Goal: Communication & Community: Answer question/provide support

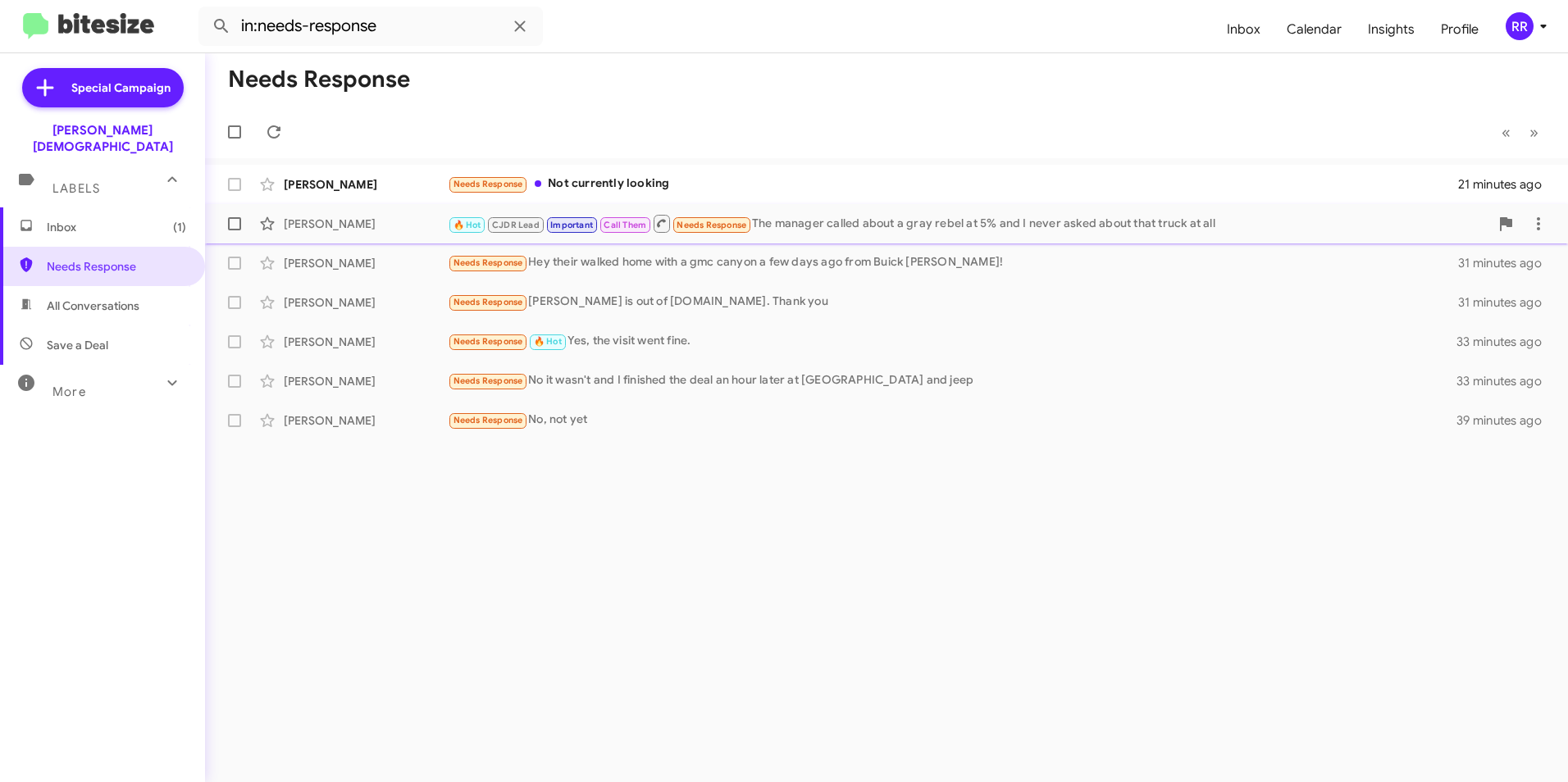
click at [348, 231] on div "[PERSON_NAME]" at bounding box center [365, 224] width 164 height 17
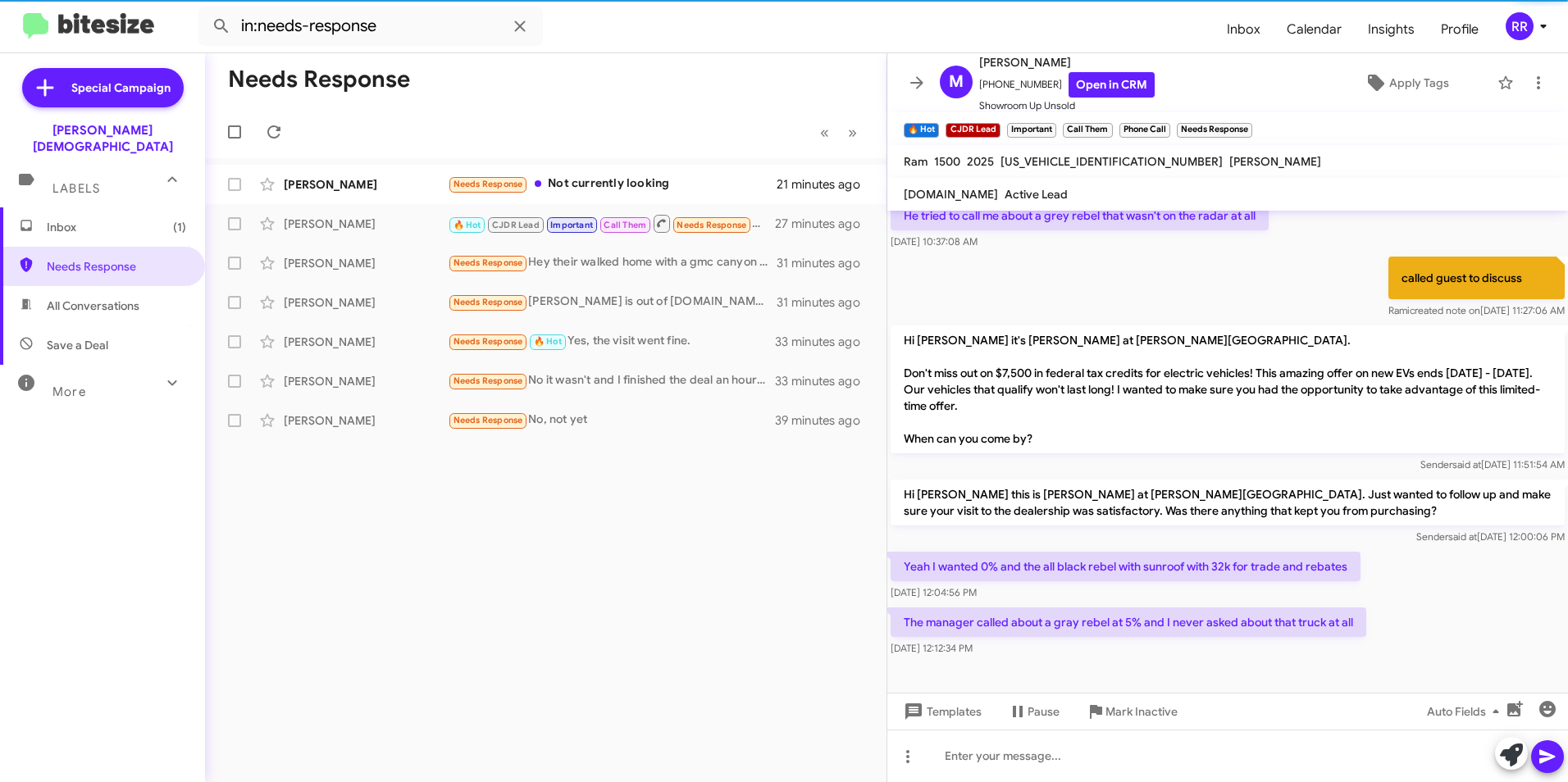
scroll to position [851, 0]
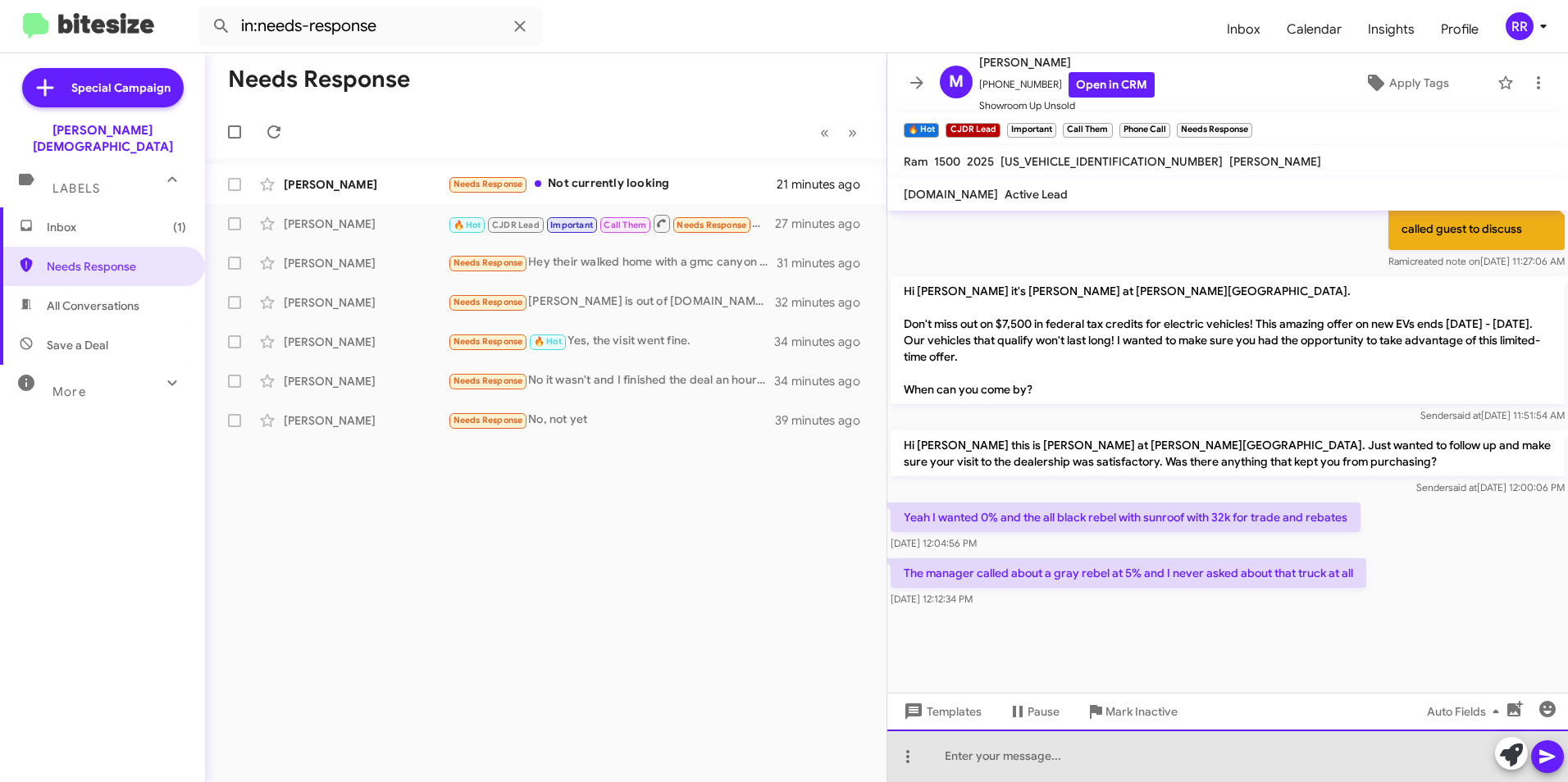
click at [1095, 752] on div at bounding box center [1227, 755] width 680 height 53
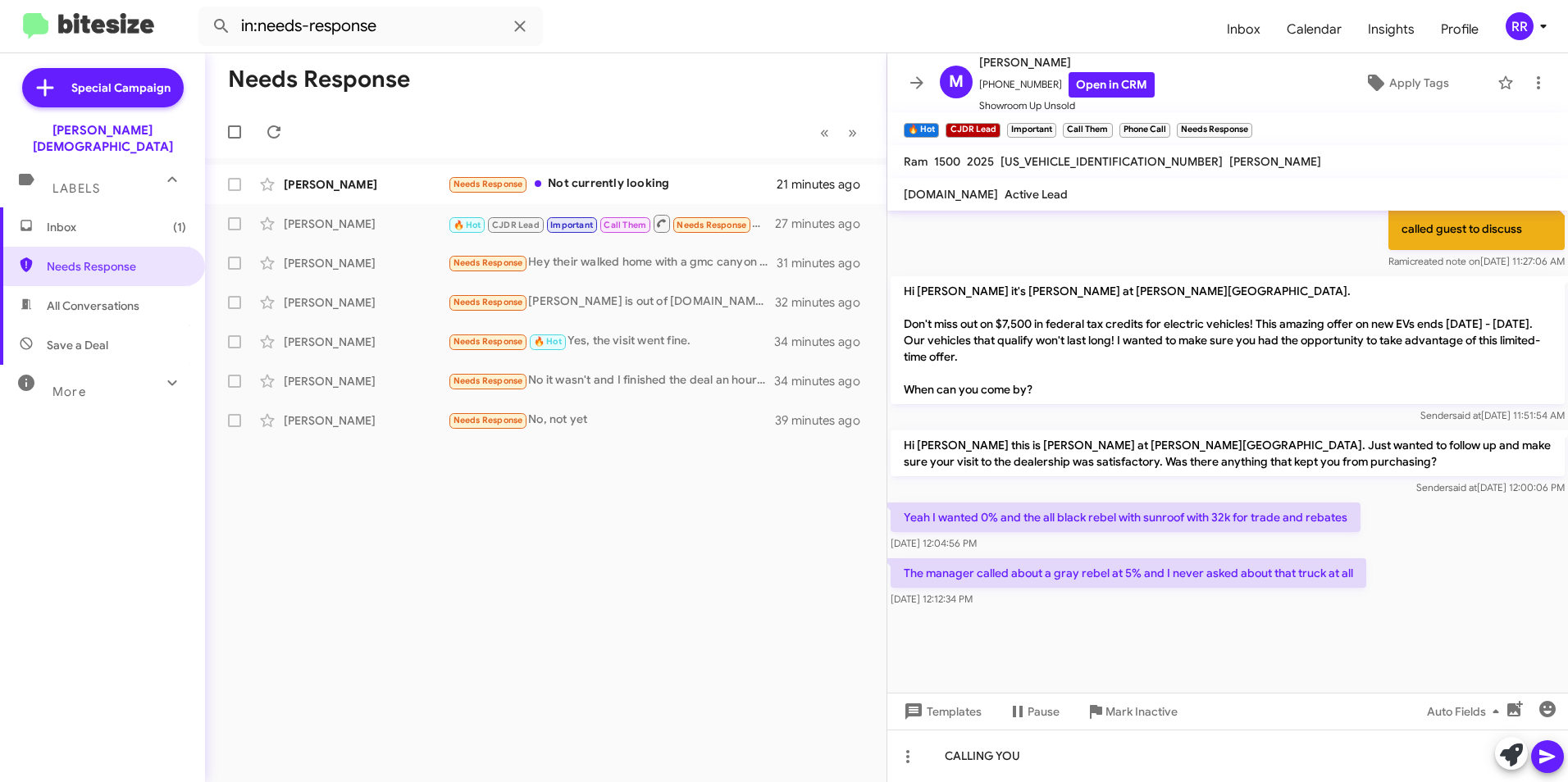
click at [1543, 767] on span at bounding box center [1547, 756] width 19 height 32
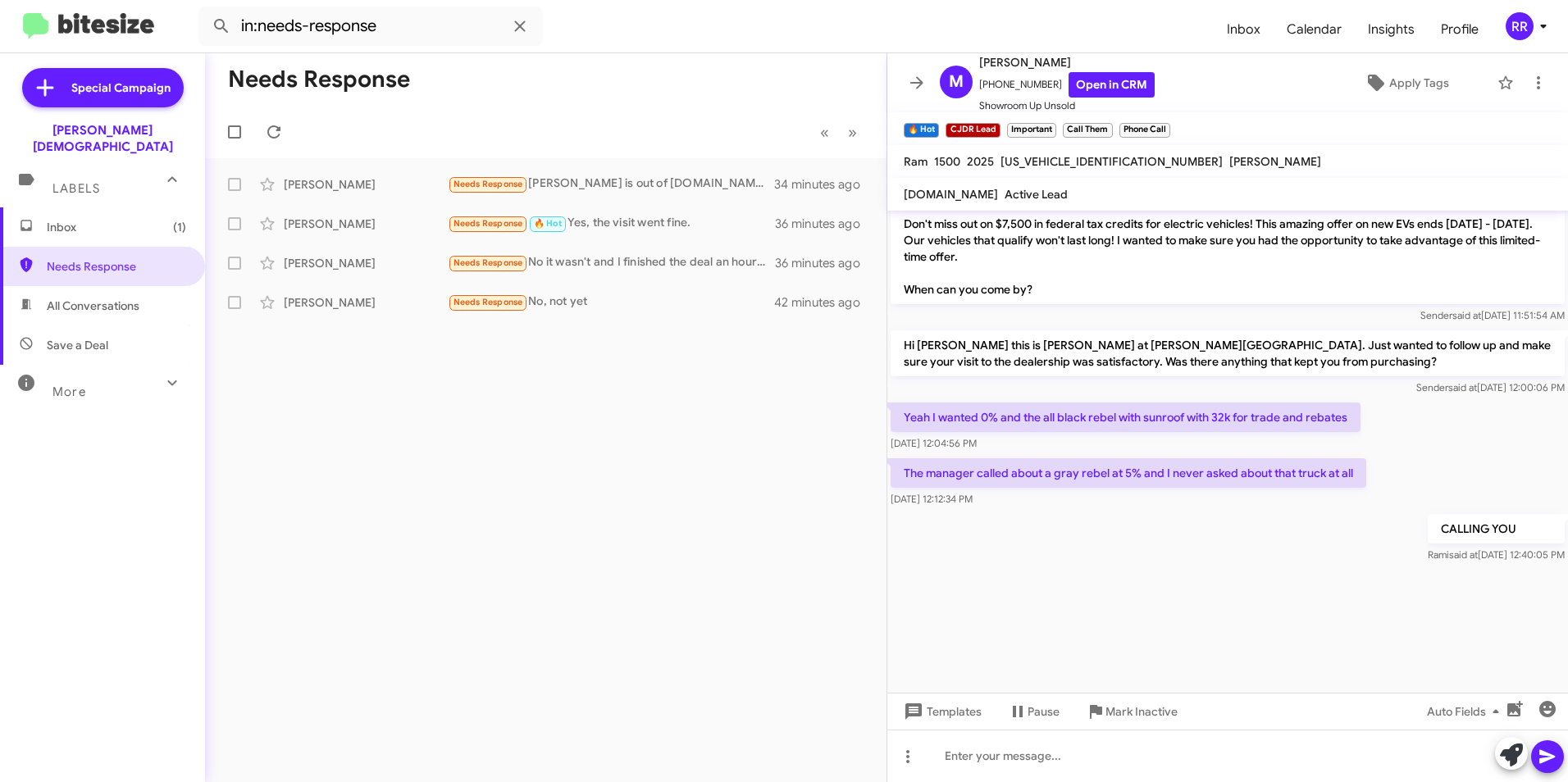
scroll to position [2209, 0]
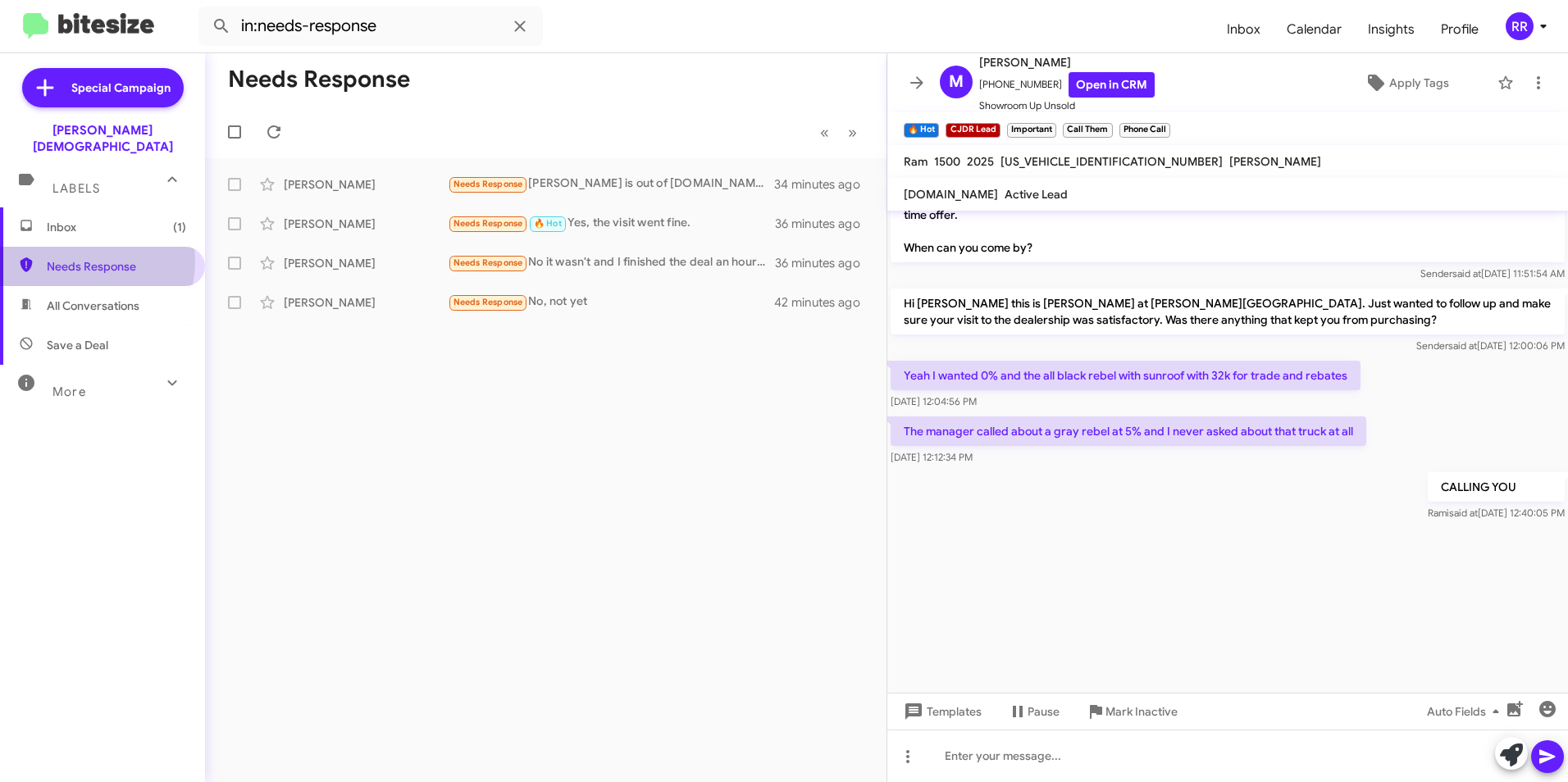
click at [85, 259] on span "Needs Response" at bounding box center [116, 267] width 139 height 17
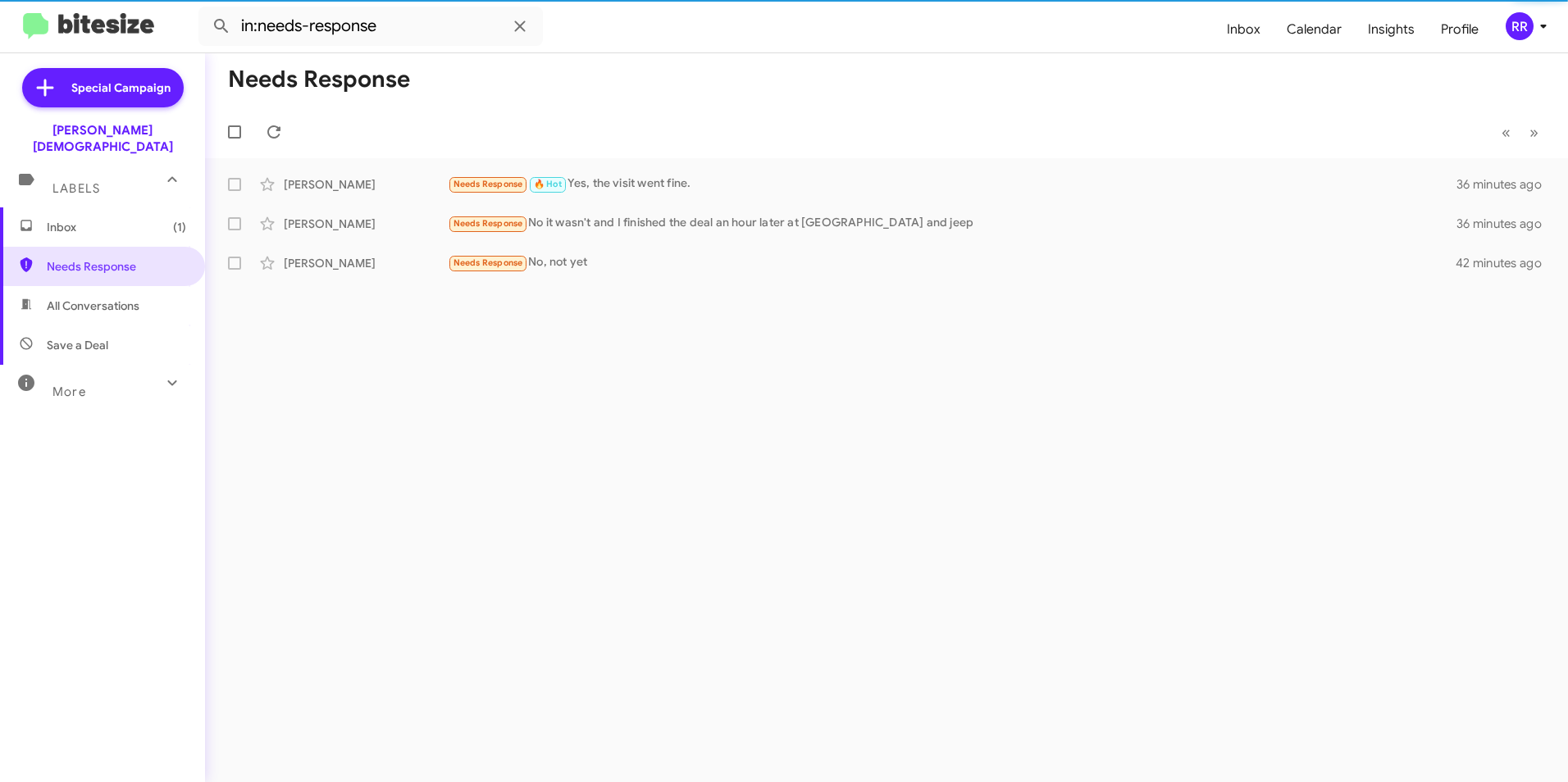
click at [307, 298] on div "Needs Response « Previous » Next [PERSON_NAME] Needs Response 🔥 Hot Yes, the vi…" at bounding box center [886, 418] width 1362 height 729
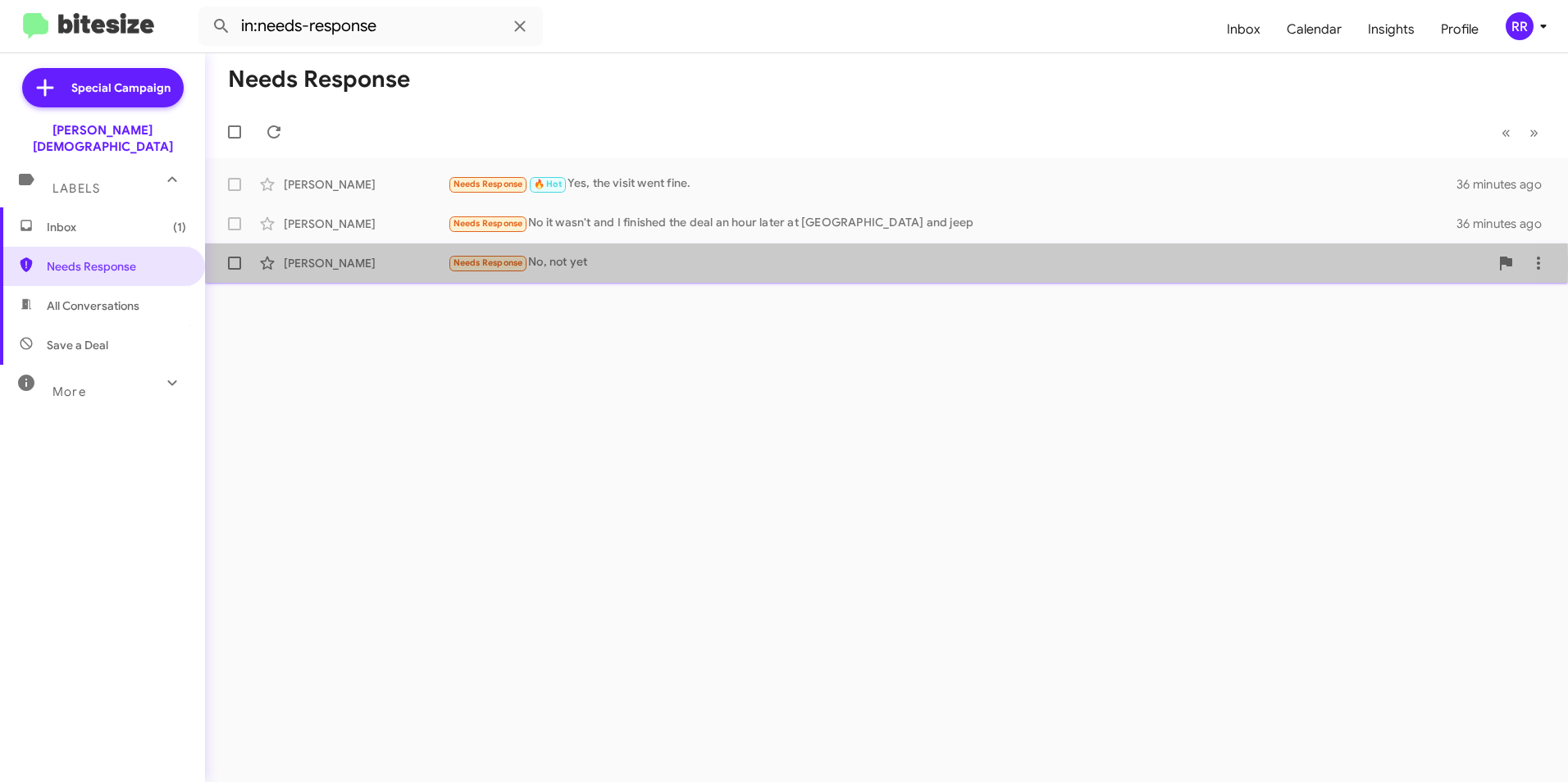
click at [302, 267] on div "[PERSON_NAME]" at bounding box center [365, 263] width 164 height 17
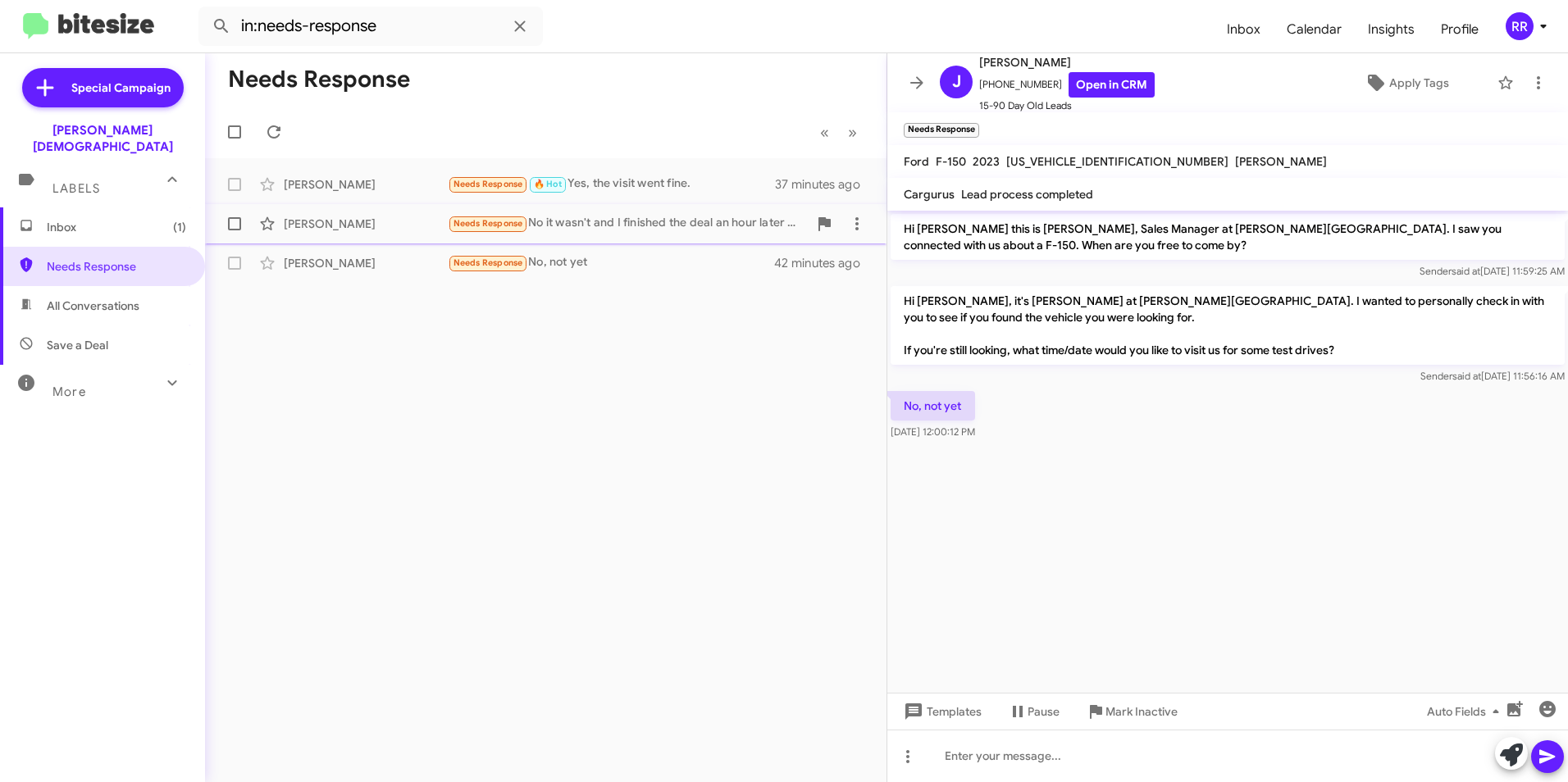
click at [334, 227] on div "[PERSON_NAME]" at bounding box center [365, 224] width 164 height 17
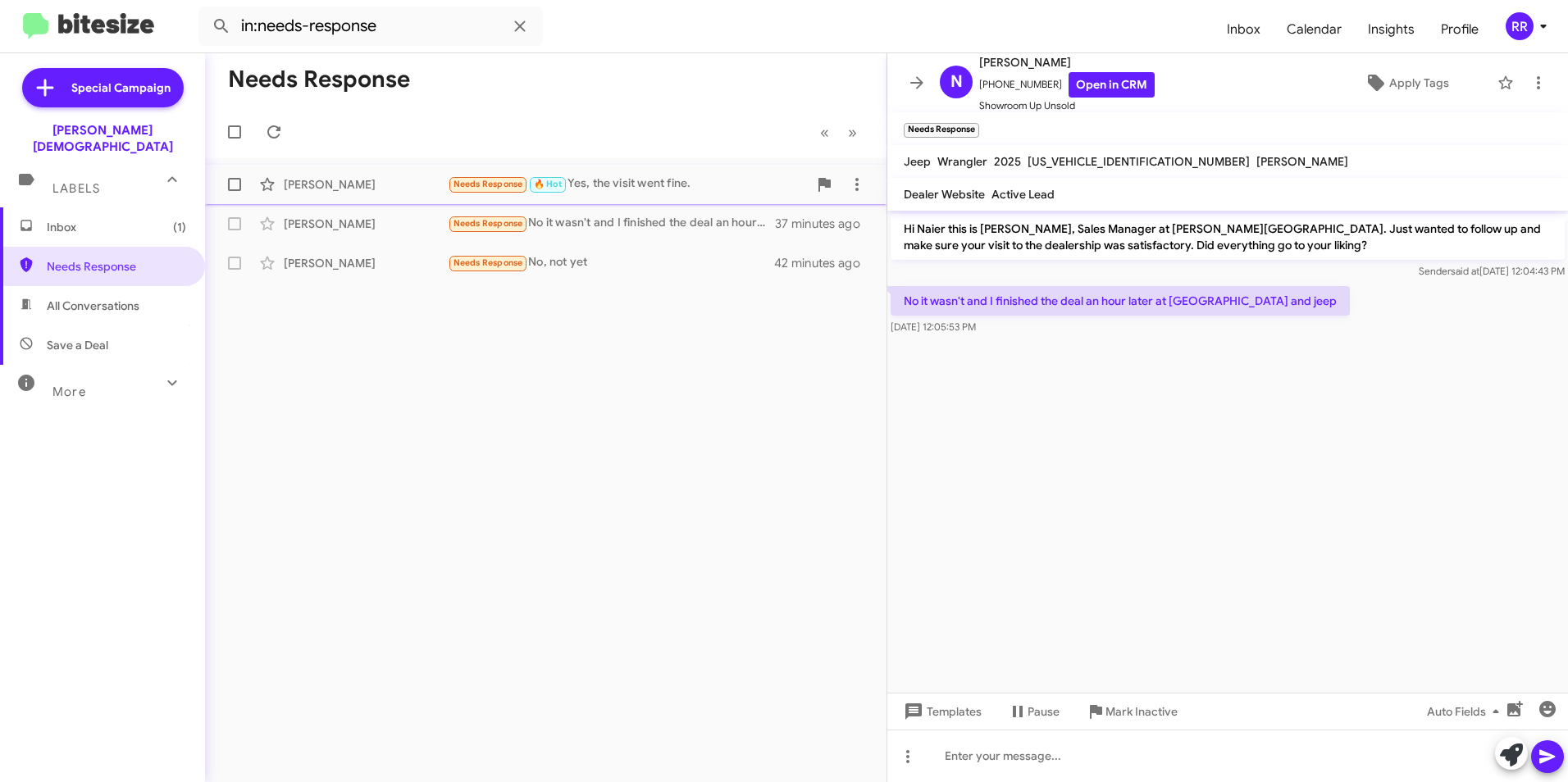
click at [310, 181] on div "[PERSON_NAME]" at bounding box center [365, 184] width 164 height 17
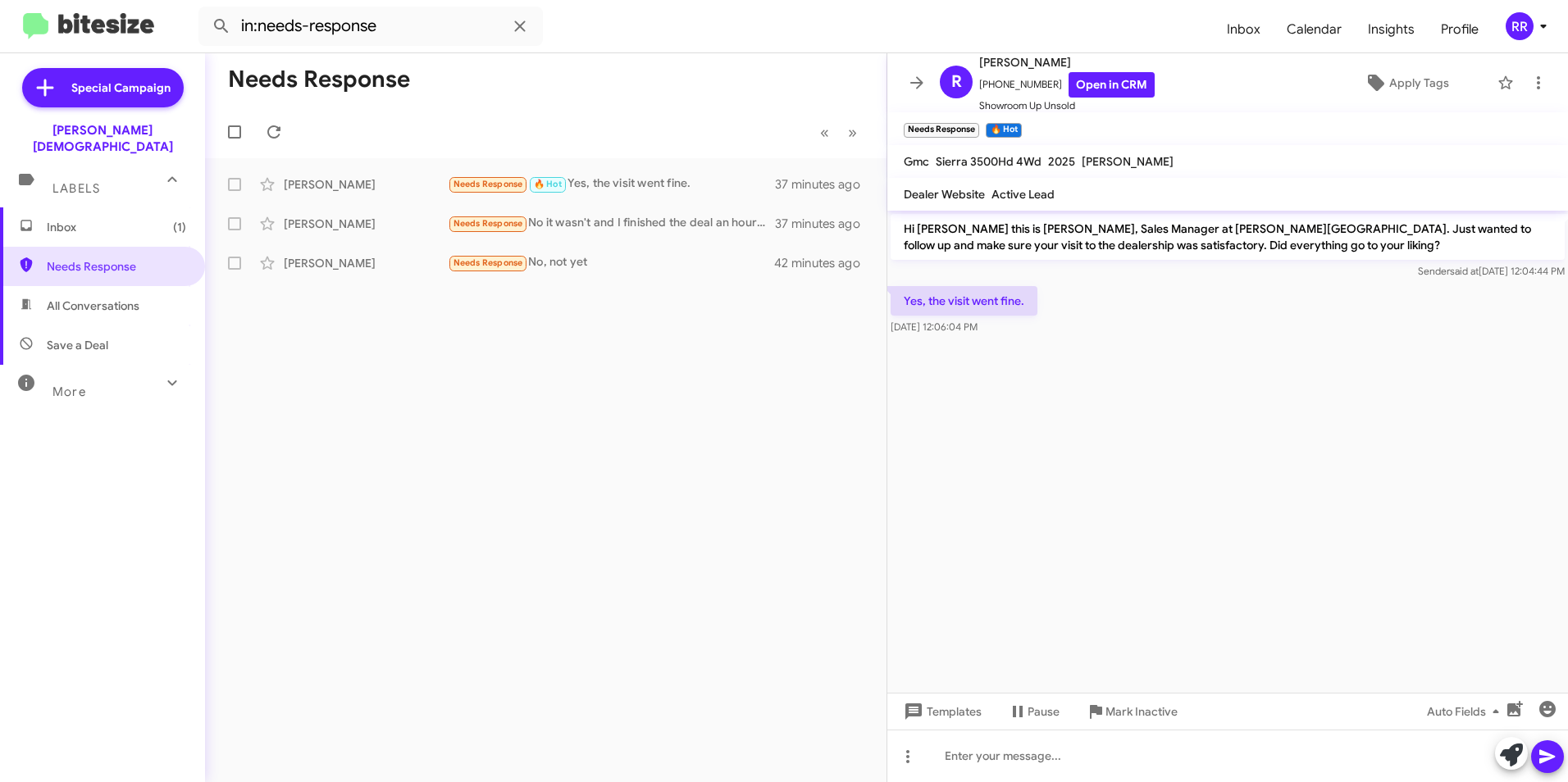
click at [86, 219] on span "Inbox (1)" at bounding box center [116, 227] width 139 height 17
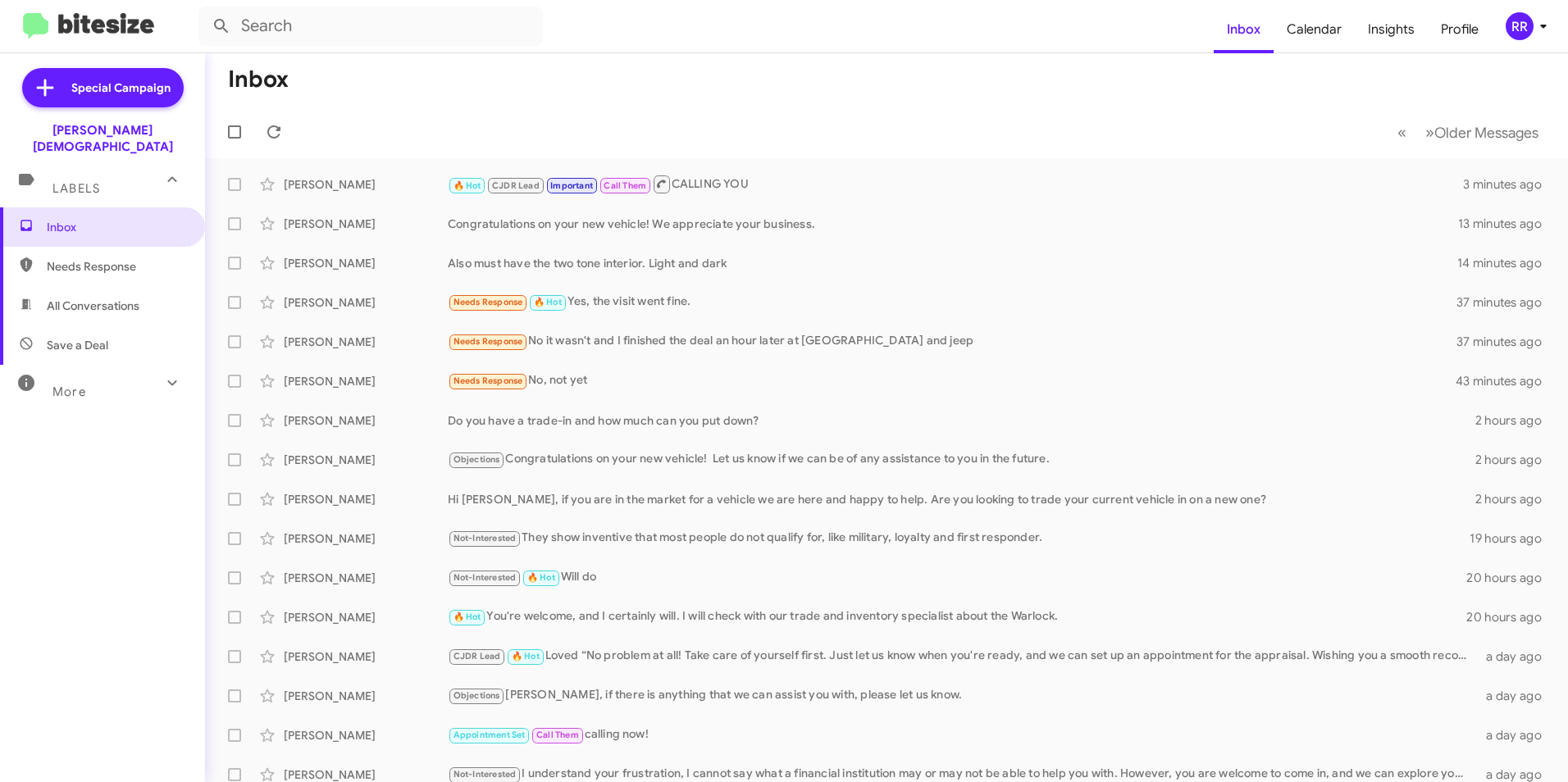
click at [90, 259] on span "Needs Response" at bounding box center [116, 267] width 139 height 17
type input "in:needs-response"
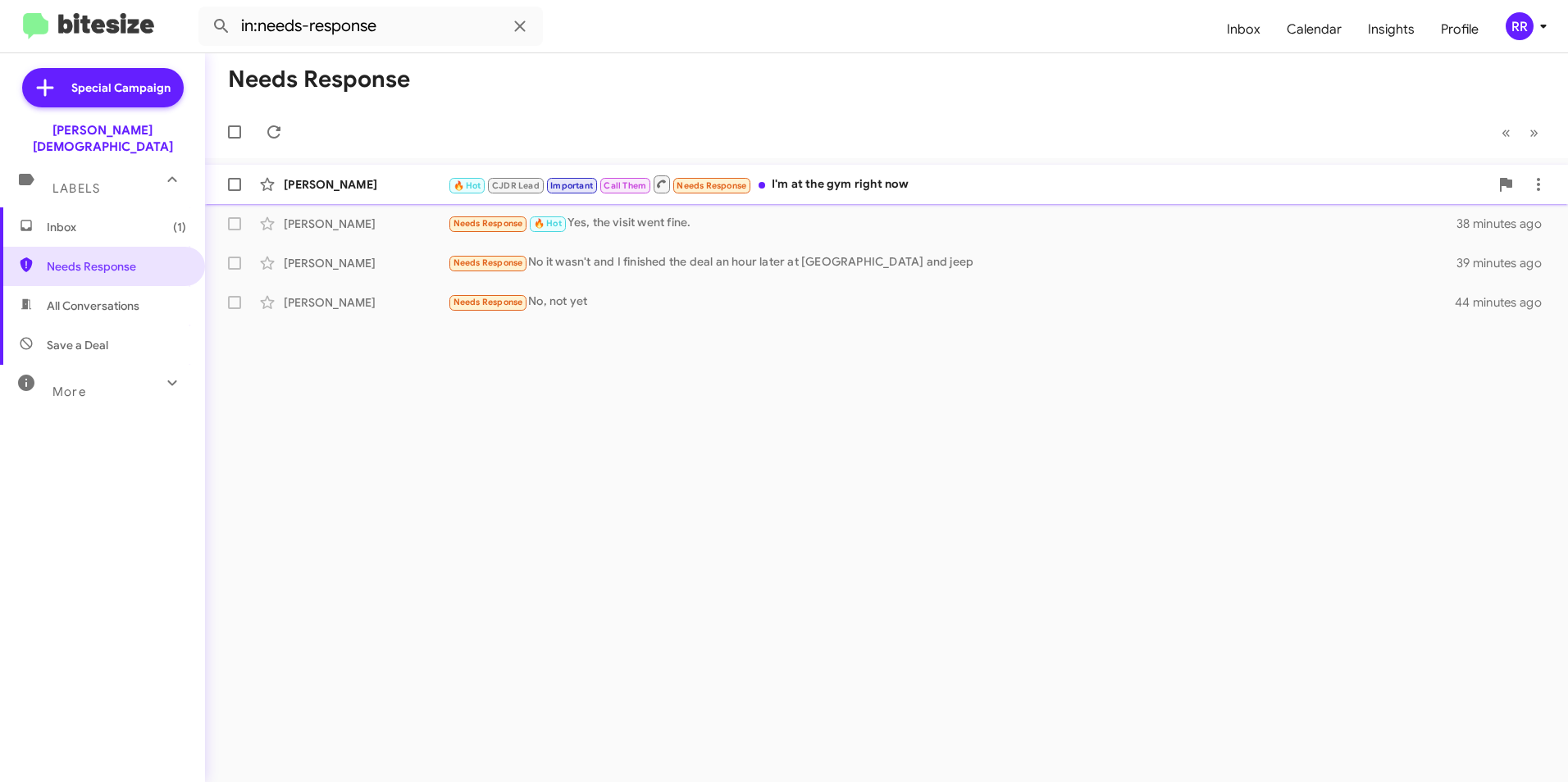
click at [341, 182] on div "[PERSON_NAME]" at bounding box center [365, 184] width 164 height 17
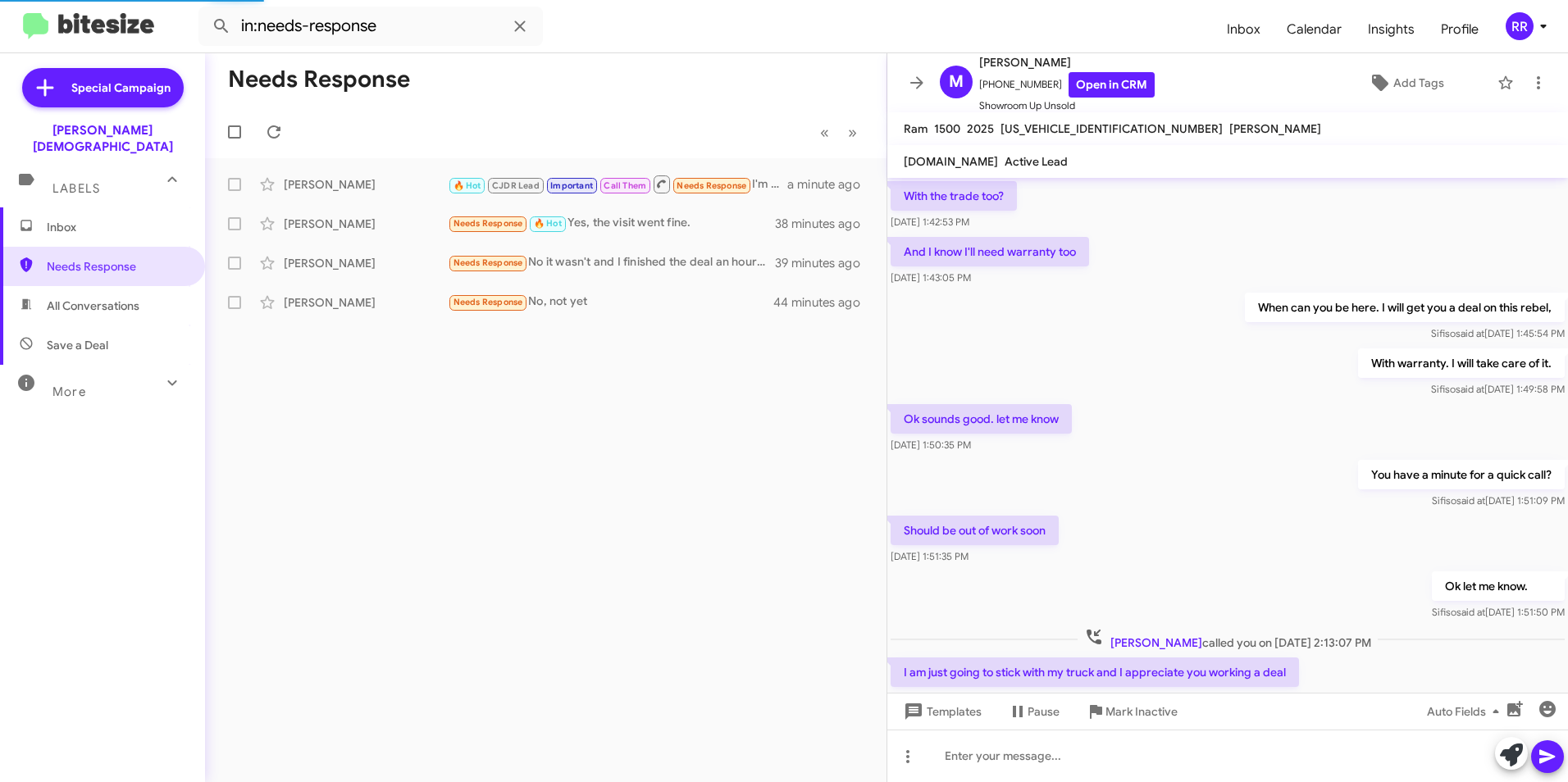
scroll to position [798, 0]
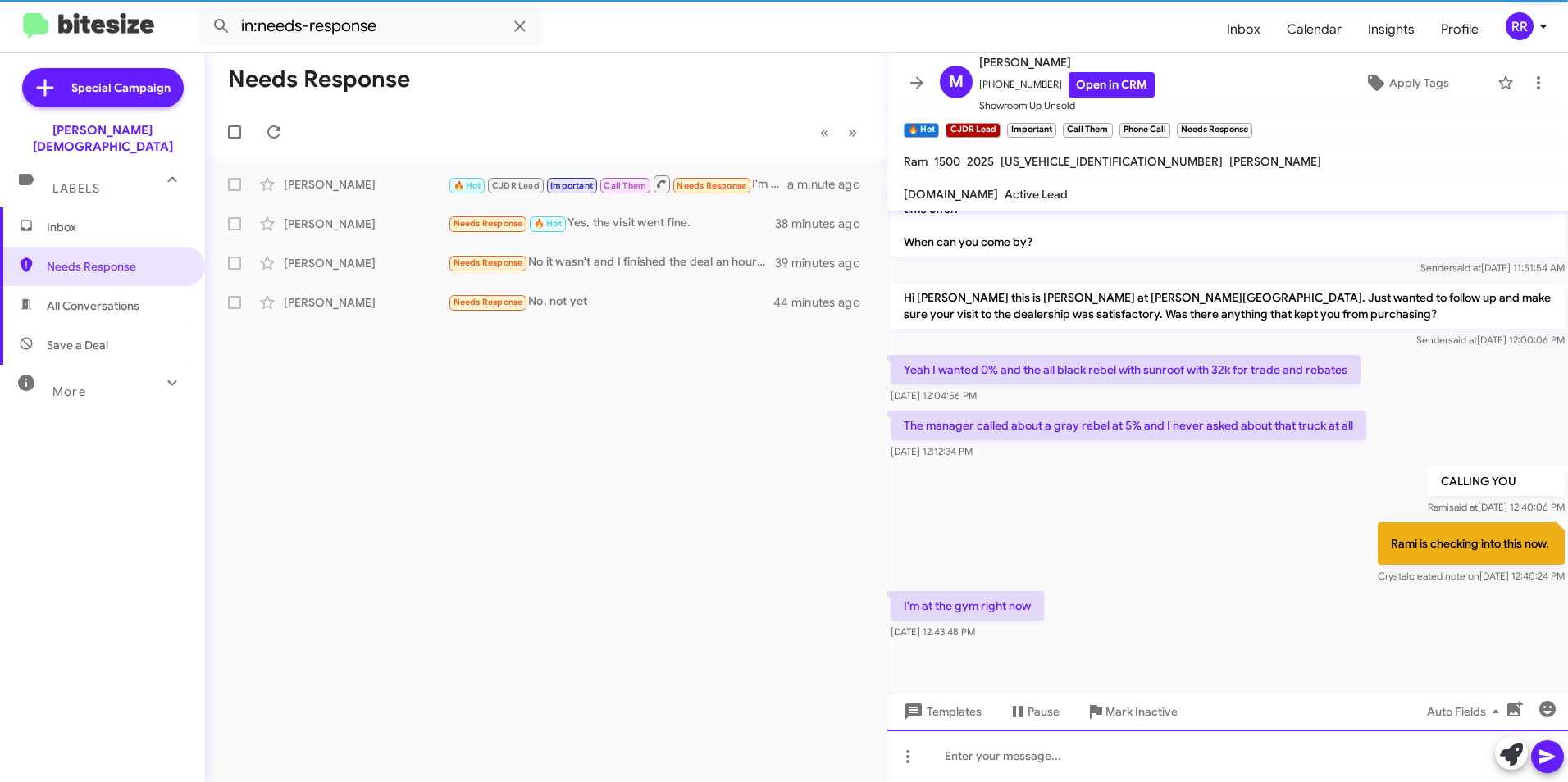
click at [1143, 761] on div at bounding box center [1227, 755] width 680 height 53
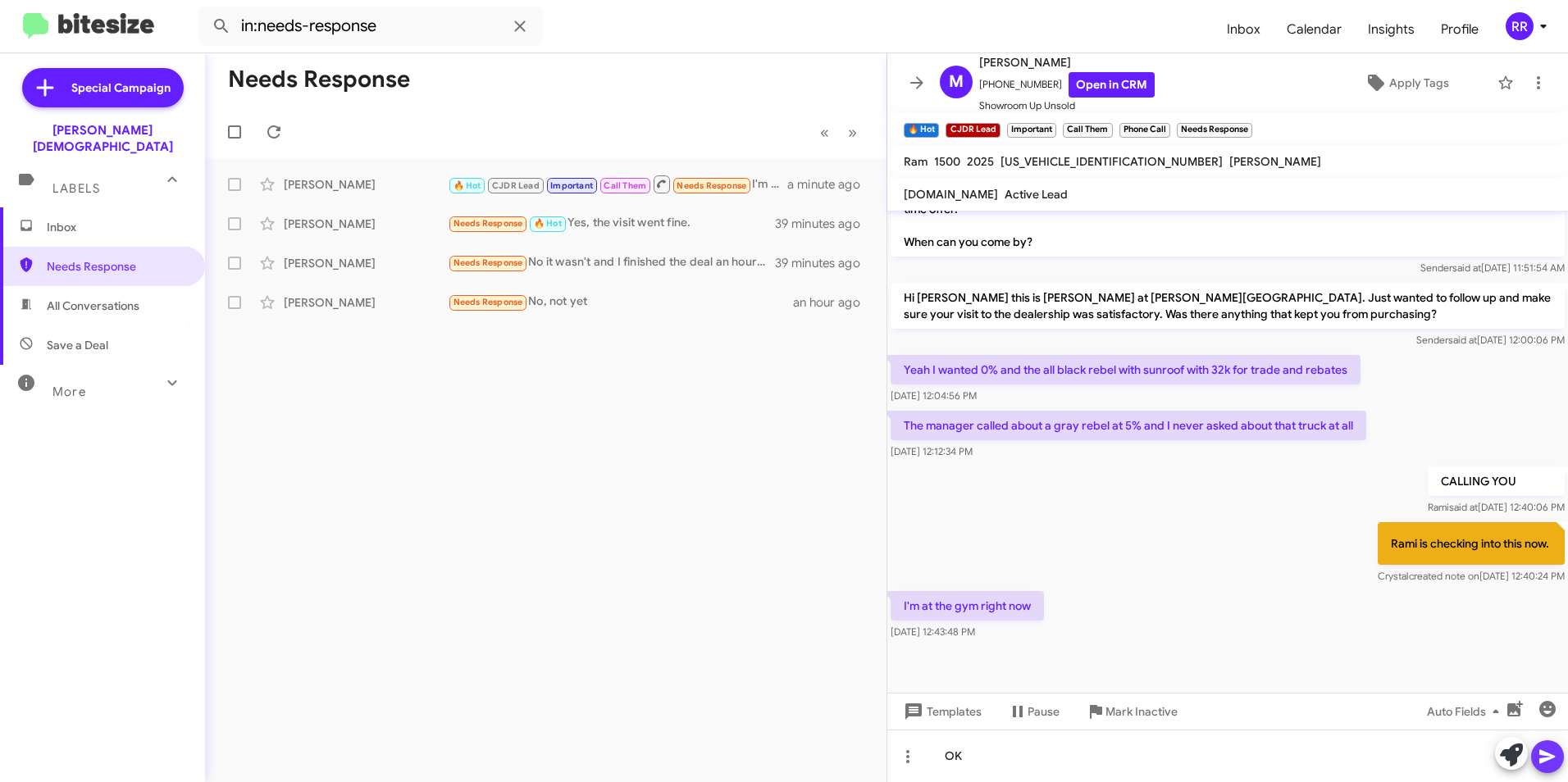
click at [1545, 754] on icon at bounding box center [1547, 757] width 16 height 14
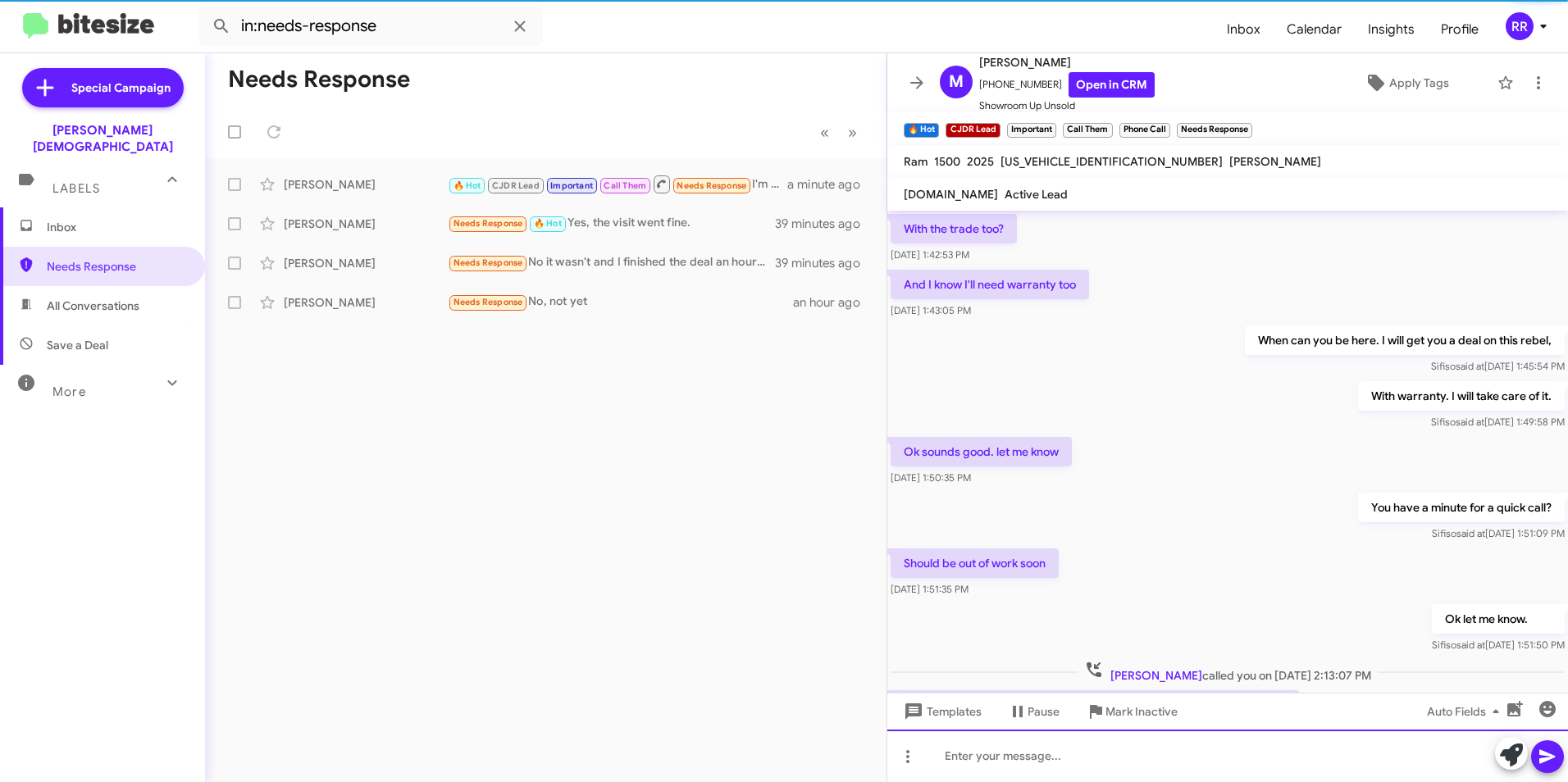
scroll to position [82, 0]
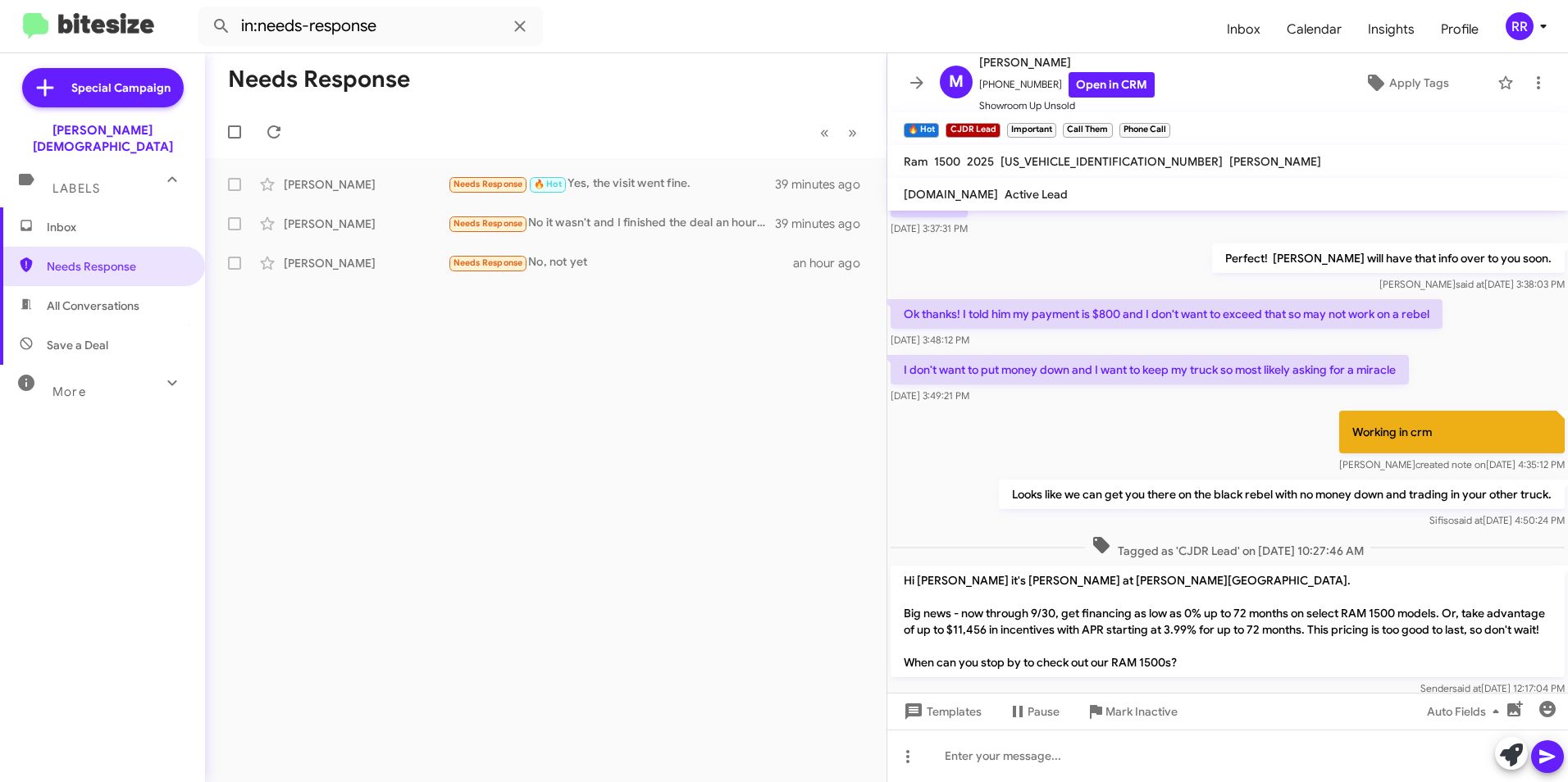
click at [550, 469] on div "Needs Response « Previous » Next [PERSON_NAME] Needs Response 🔥 Hot Yes, the vi…" at bounding box center [545, 418] width 681 height 729
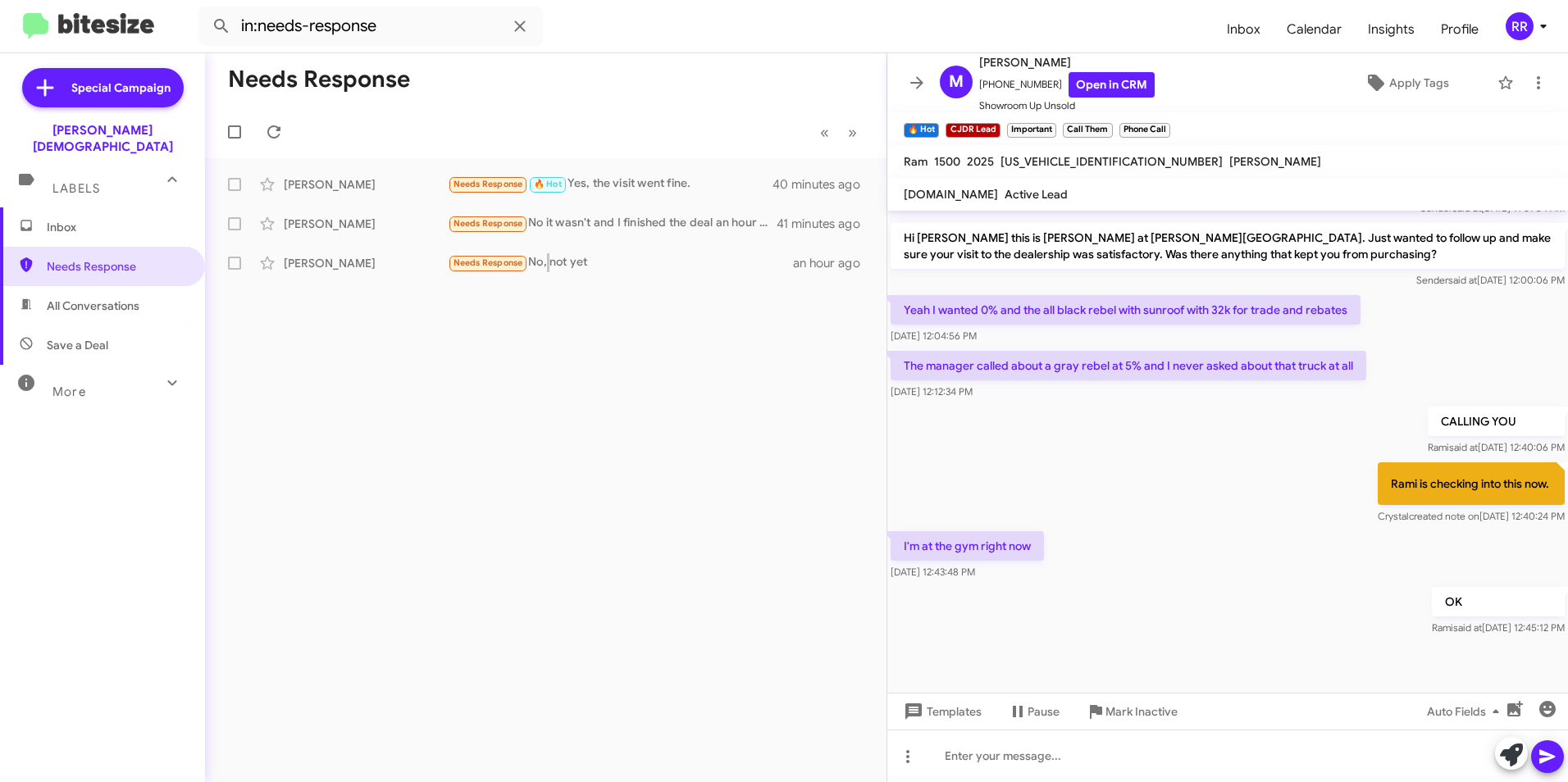
scroll to position [2206, 0]
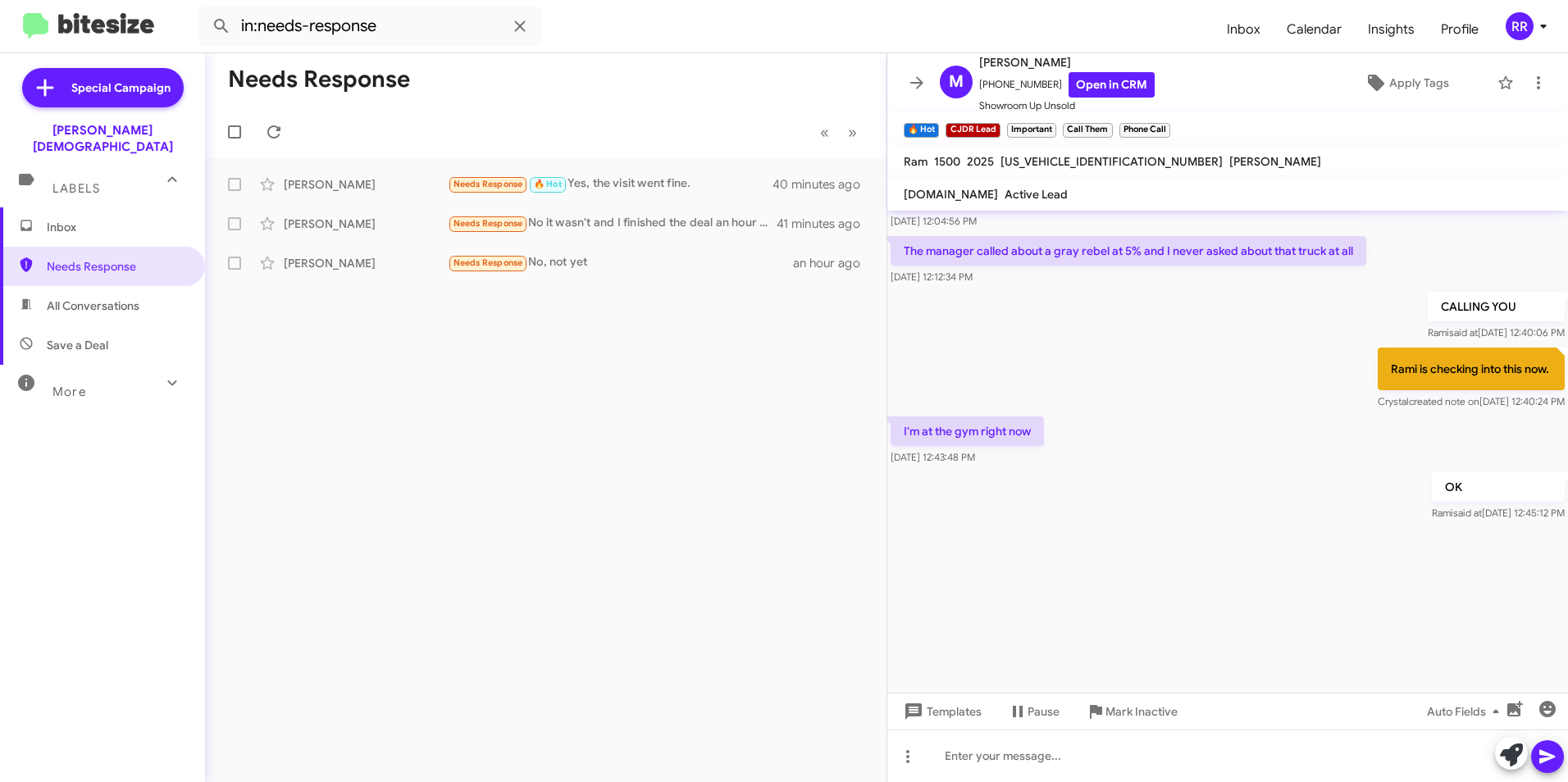
click at [388, 483] on div "Needs Response « Previous » Next [PERSON_NAME] Needs Response 🔥 Hot Yes, the vi…" at bounding box center [545, 418] width 681 height 729
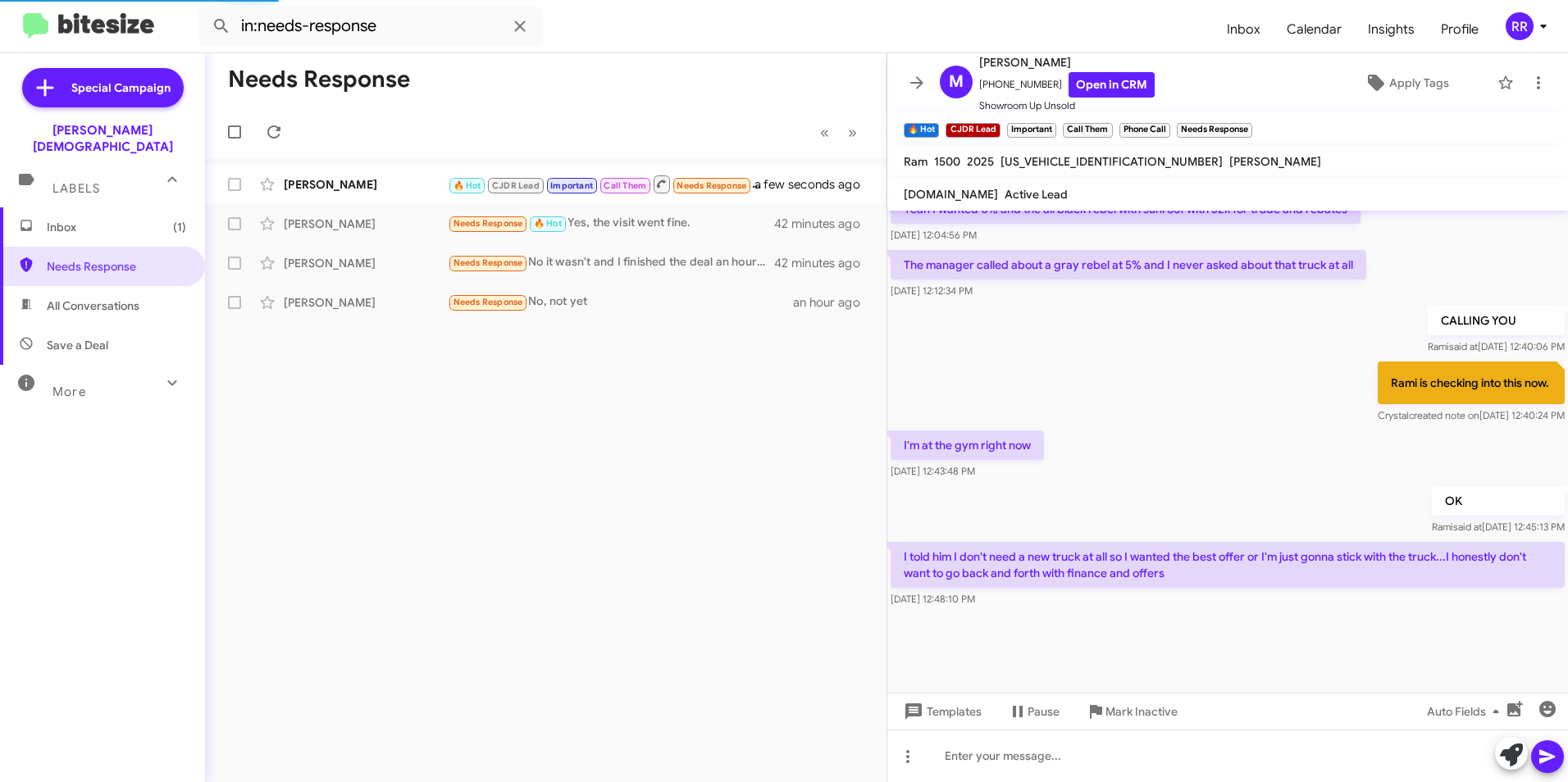
scroll to position [847, 0]
